Goal: Information Seeking & Learning: Check status

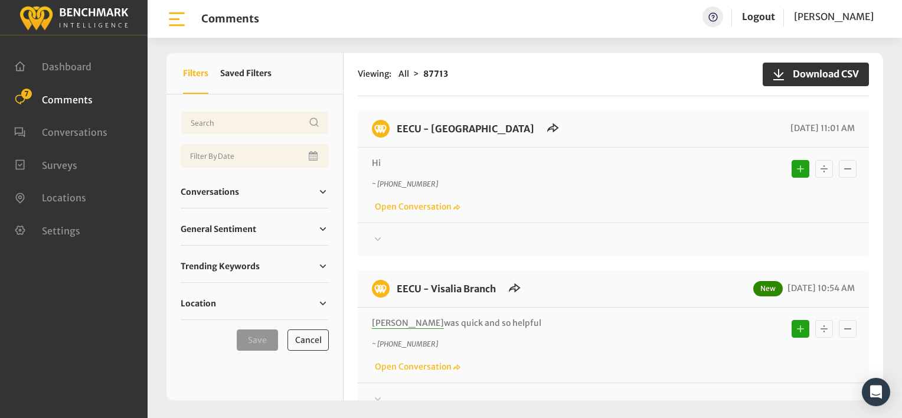
click at [650, 106] on div "Viewing: All 87713 Download CSV EECU - Clovis Old Town 08/25/2025 11:01 AM Hi ~…" at bounding box center [614, 226] width 540 height 347
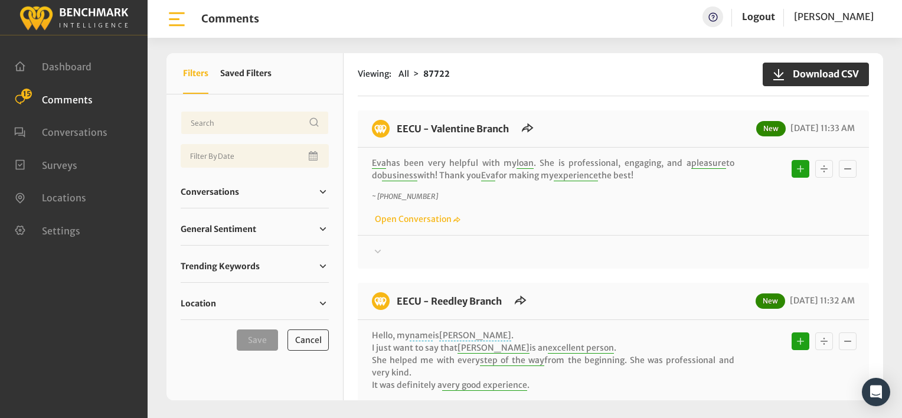
click at [631, 105] on div "Viewing: All 87722 Download CSV EECU - Valentine Branch New [DATE] 11:33 AM [PE…" at bounding box center [614, 226] width 540 height 347
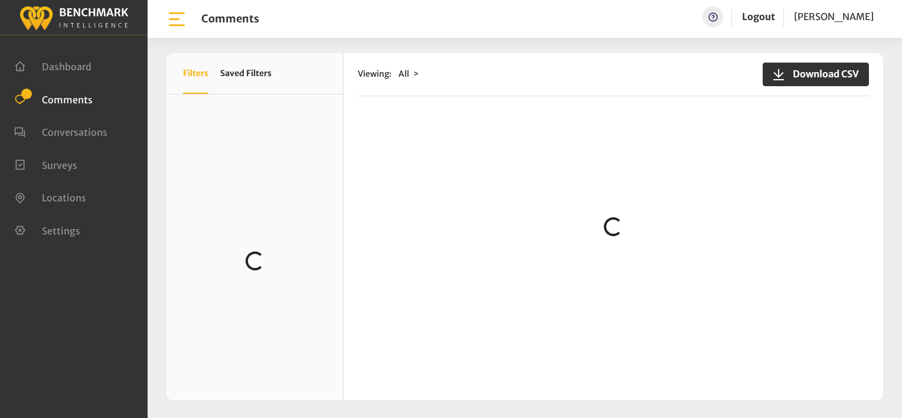
scroll to position [590, 0]
